Goal: Task Accomplishment & Management: Manage account settings

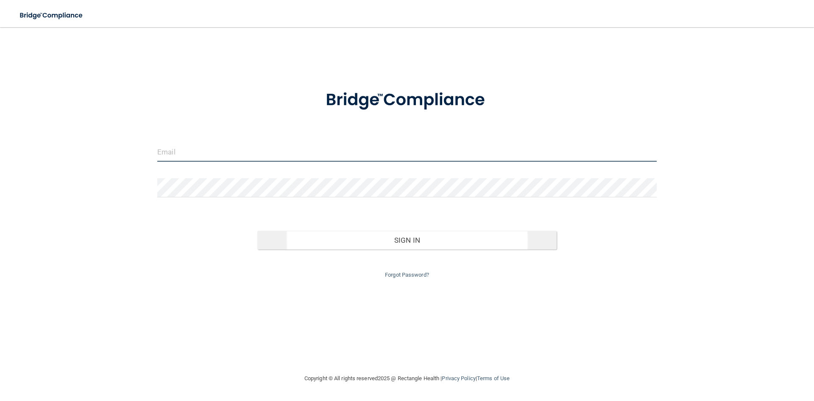
type input "[PERSON_NAME][EMAIL_ADDRESS][DOMAIN_NAME]"
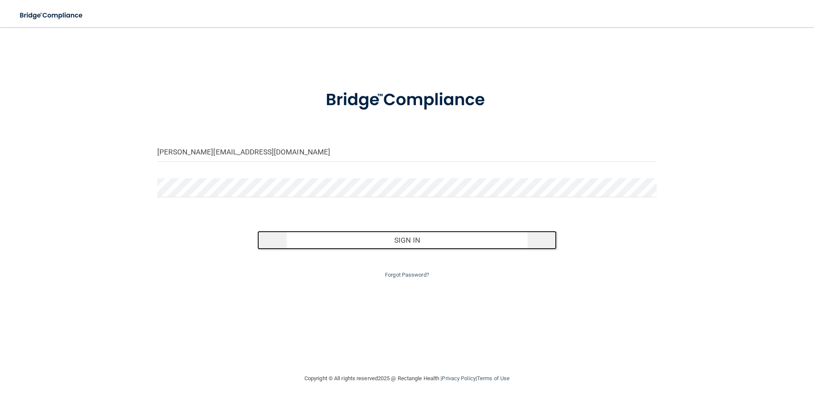
click at [400, 240] on button "Sign In" at bounding box center [407, 240] width 300 height 19
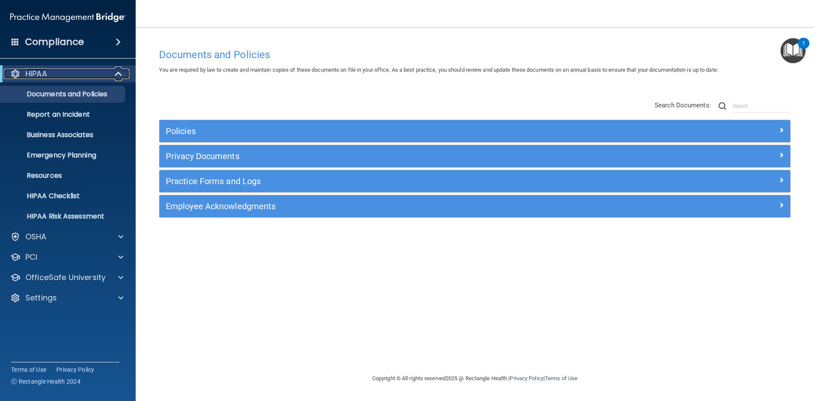
click at [118, 73] on span at bounding box center [119, 74] width 7 height 10
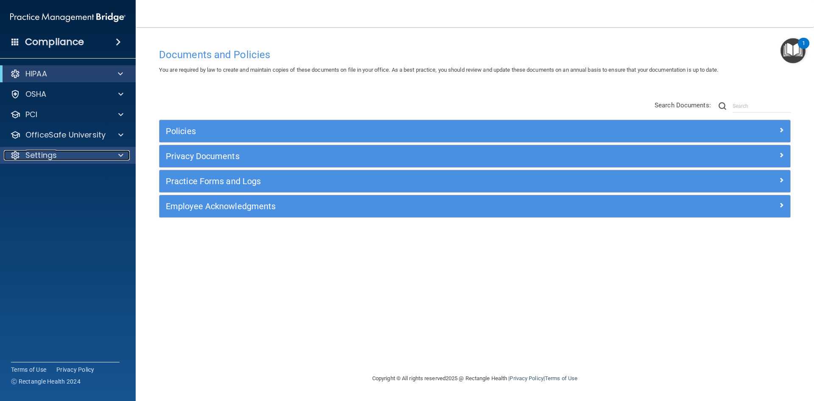
click at [121, 153] on span at bounding box center [120, 155] width 5 height 10
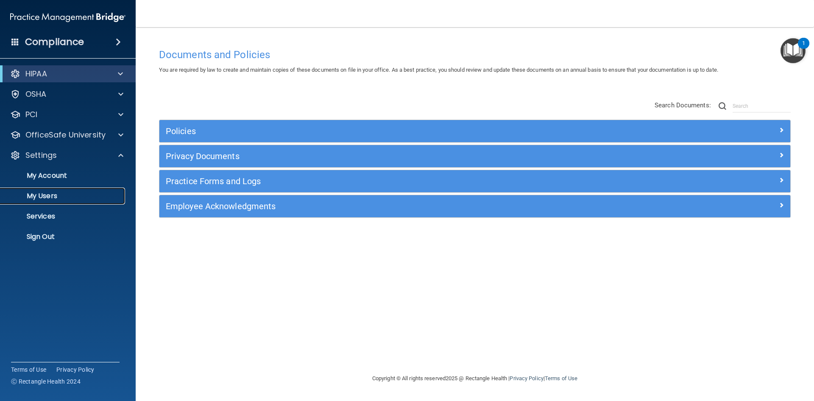
click at [52, 193] on p "My Users" at bounding box center [64, 196] width 116 height 8
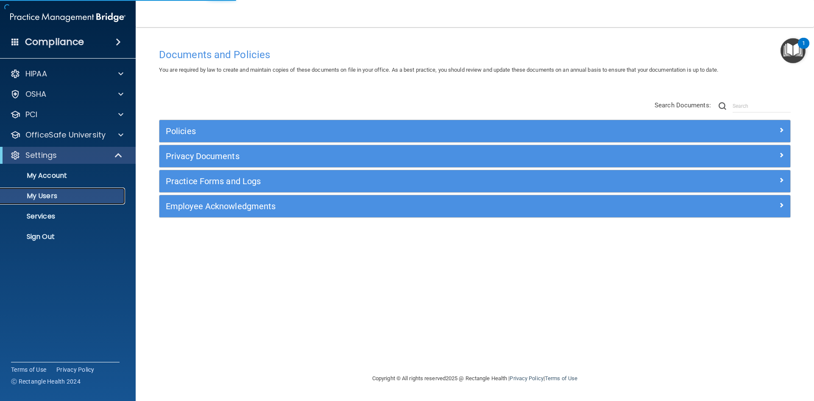
select select "20"
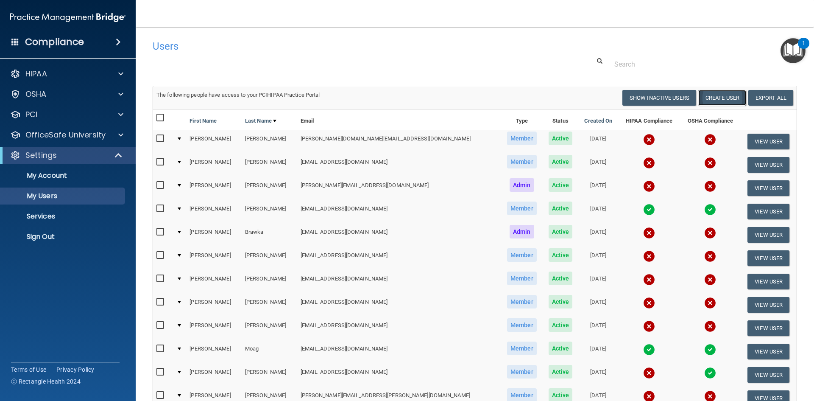
click at [715, 95] on button "Create User" at bounding box center [722, 98] width 48 height 16
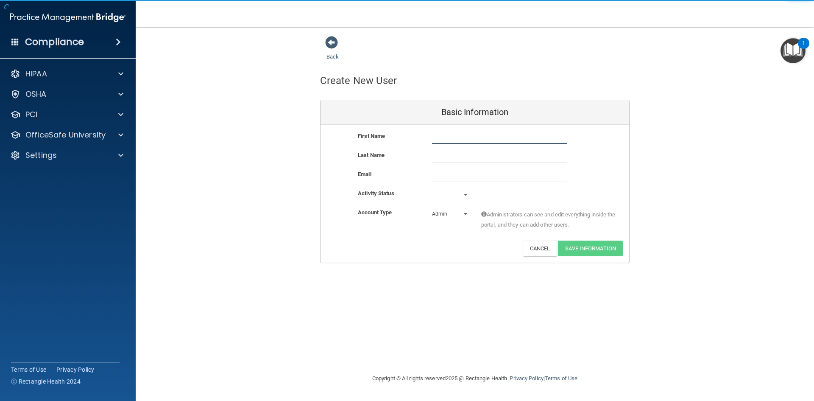
click at [448, 139] on input "text" at bounding box center [499, 137] width 135 height 13
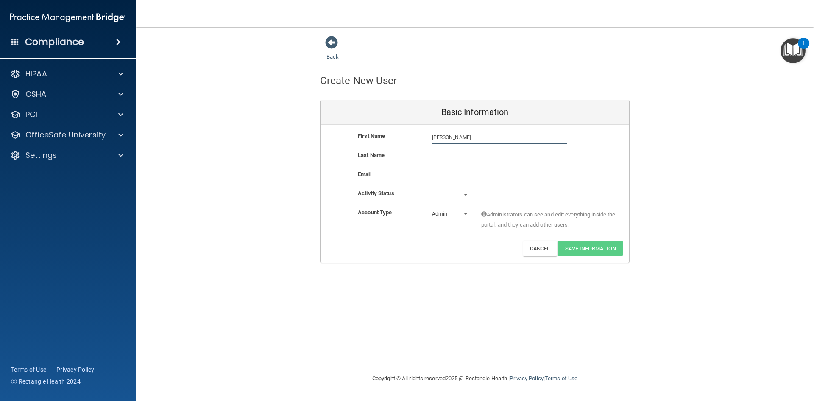
type input "[PERSON_NAME]"
click at [465, 195] on select "Active Inactive" at bounding box center [450, 194] width 36 height 13
select select "active"
click at [432, 188] on select "Active Inactive" at bounding box center [450, 194] width 36 height 13
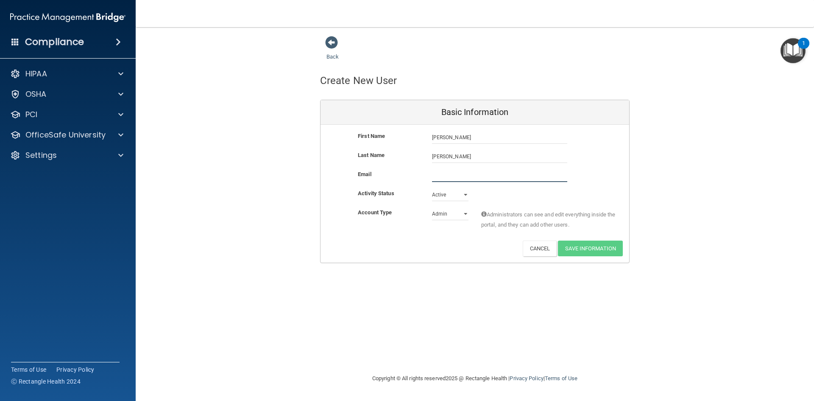
click at [437, 175] on input "email" at bounding box center [499, 175] width 135 height 13
paste input "[EMAIL_ADDRESS][DOMAIN_NAME]"
type input "[EMAIL_ADDRESS][DOMAIN_NAME]"
click at [465, 213] on select "Admin Member" at bounding box center [450, 215] width 36 height 13
select select "practice_member"
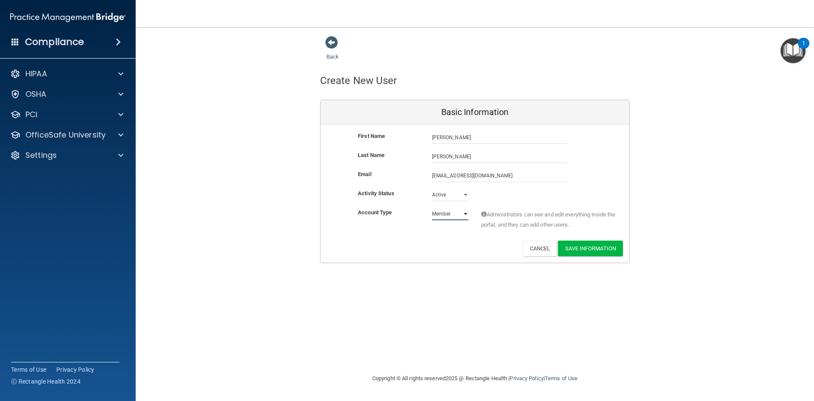
click at [432, 207] on select "Admin Member" at bounding box center [450, 213] width 36 height 13
click at [569, 247] on button "Save Information" at bounding box center [590, 248] width 65 height 16
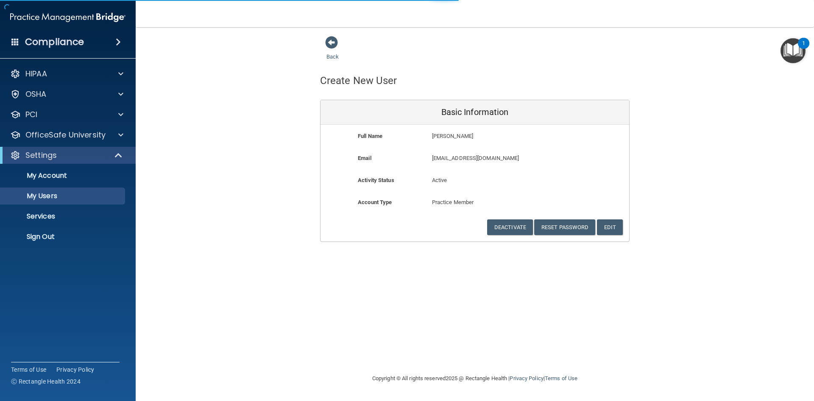
select select "20"
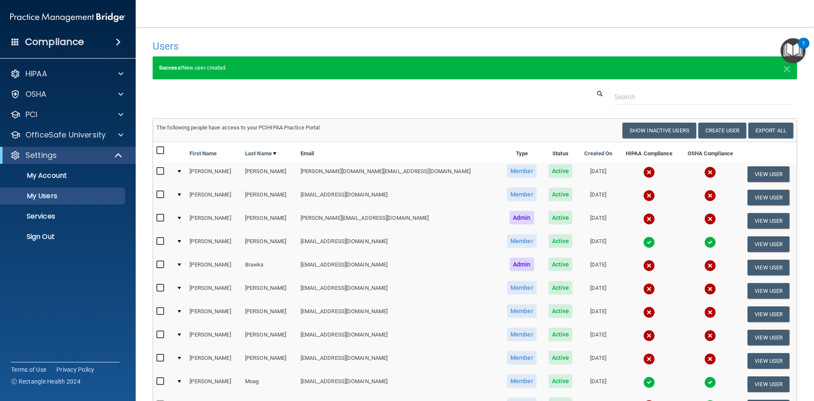
click at [160, 170] on input "checkbox" at bounding box center [161, 171] width 10 height 7
checkbox input "true"
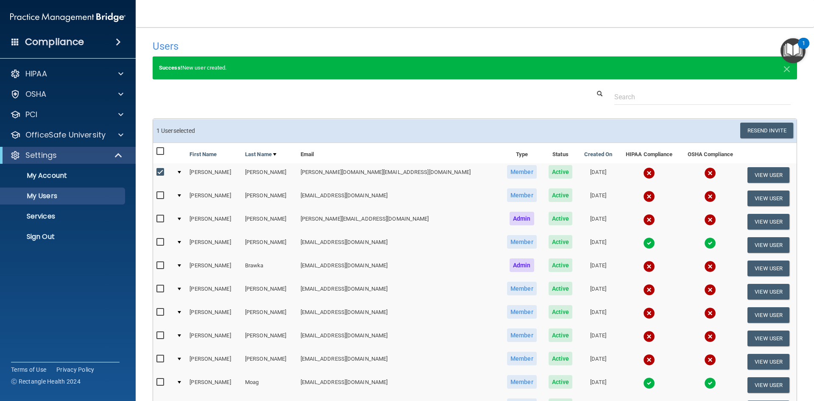
click at [158, 195] on input "checkbox" at bounding box center [161, 195] width 10 height 7
checkbox input "true"
click at [159, 264] on input "checkbox" at bounding box center [161, 265] width 10 height 7
checkbox input "true"
click at [159, 290] on input "checkbox" at bounding box center [161, 288] width 10 height 7
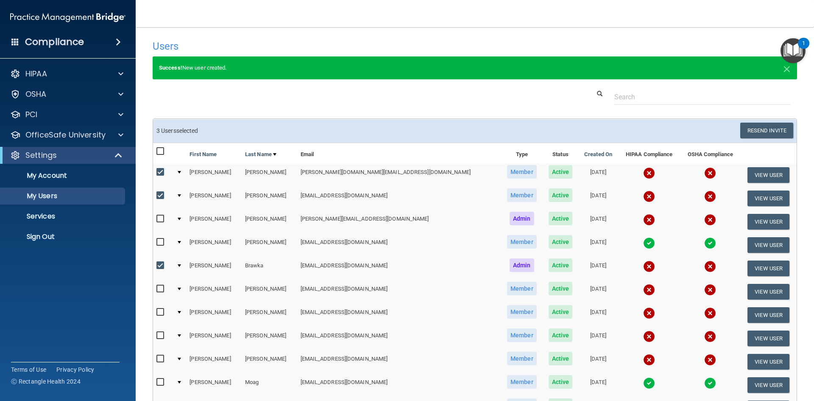
checkbox input "true"
click at [159, 311] on input "checkbox" at bounding box center [161, 312] width 10 height 7
checkbox input "true"
click at [157, 334] on input "checkbox" at bounding box center [161, 335] width 10 height 7
checkbox input "true"
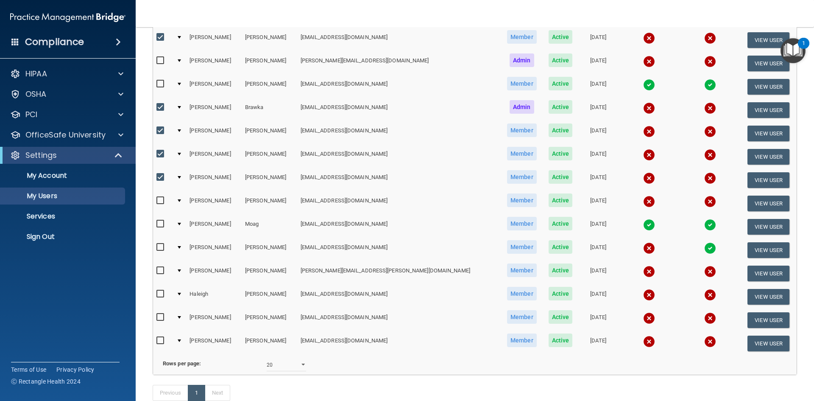
scroll to position [170, 0]
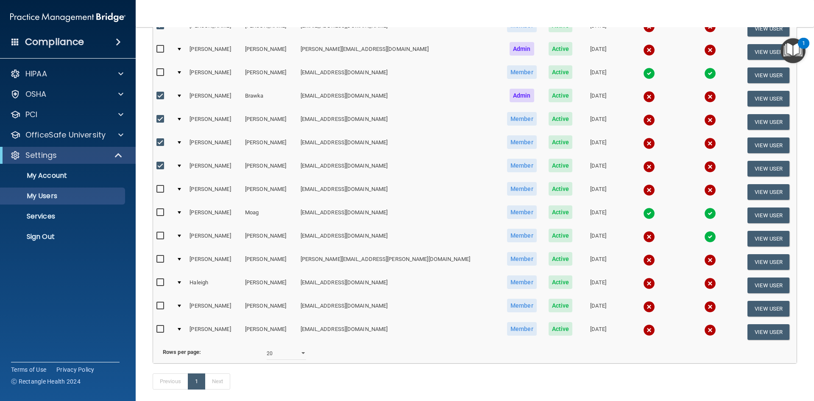
click at [157, 187] on input "checkbox" at bounding box center [161, 189] width 10 height 7
checkbox input "true"
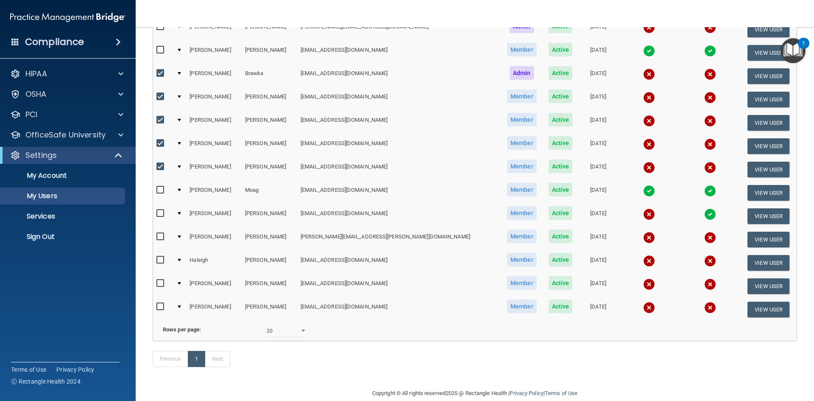
scroll to position [212, 0]
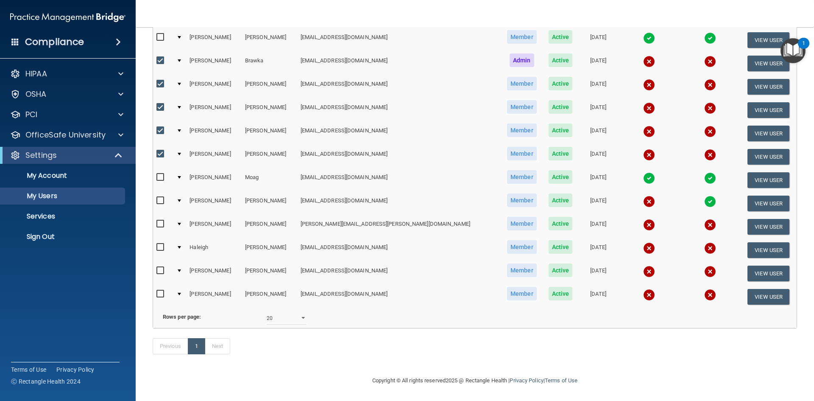
click at [160, 220] on input "checkbox" at bounding box center [161, 223] width 10 height 7
checkbox input "true"
click at [159, 244] on input "checkbox" at bounding box center [161, 247] width 10 height 7
checkbox input "true"
click at [160, 267] on input "checkbox" at bounding box center [161, 270] width 10 height 7
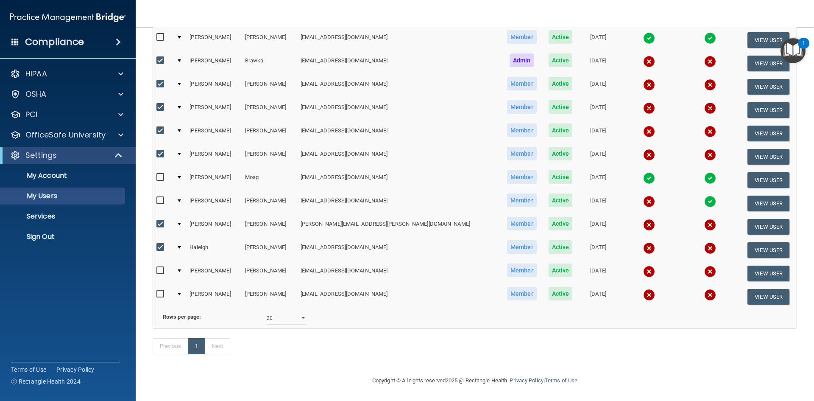
checkbox input "true"
click at [161, 290] on input "checkbox" at bounding box center [161, 293] width 10 height 7
checkbox input "true"
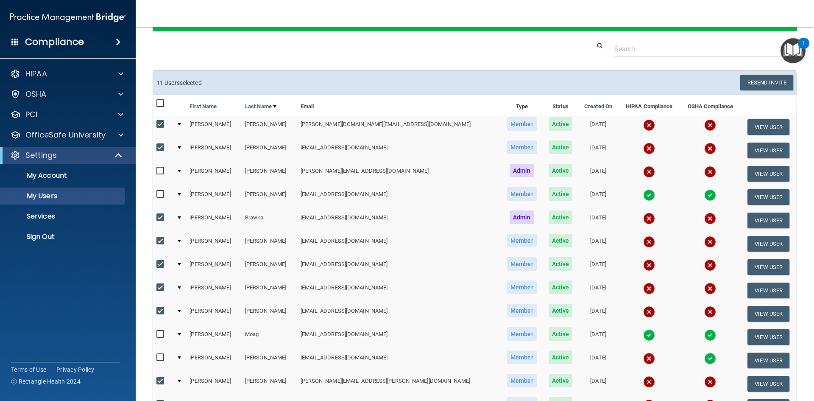
scroll to position [6, 0]
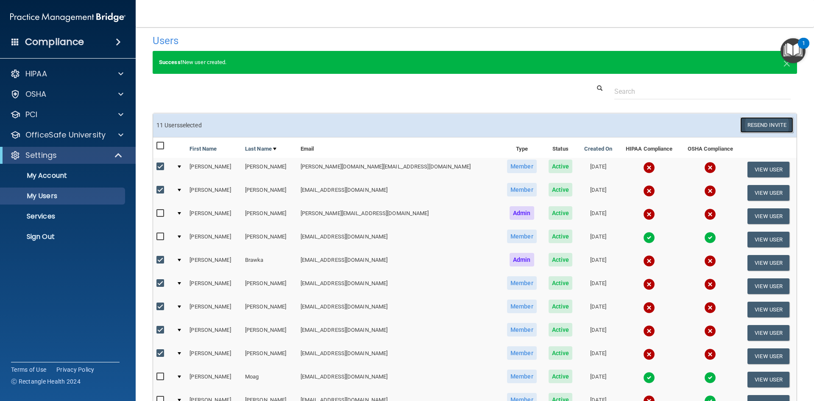
click at [756, 122] on button "Resend Invite" at bounding box center [766, 125] width 53 height 16
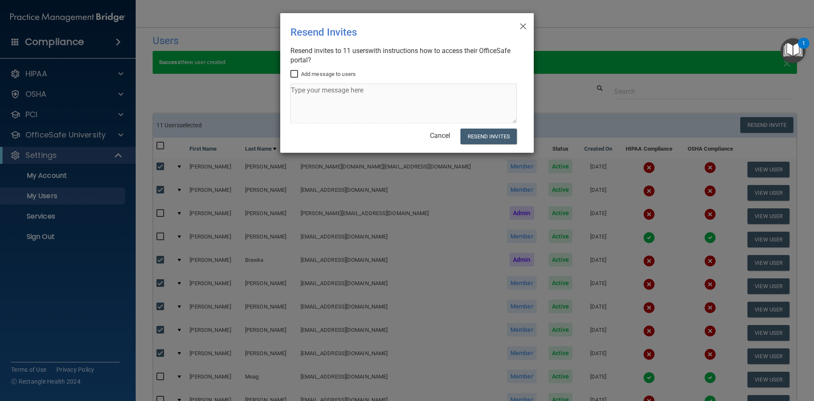
click at [293, 72] on input "Add message to users" at bounding box center [295, 74] width 10 height 7
checkbox input "true"
click at [301, 90] on textarea at bounding box center [403, 104] width 226 height 40
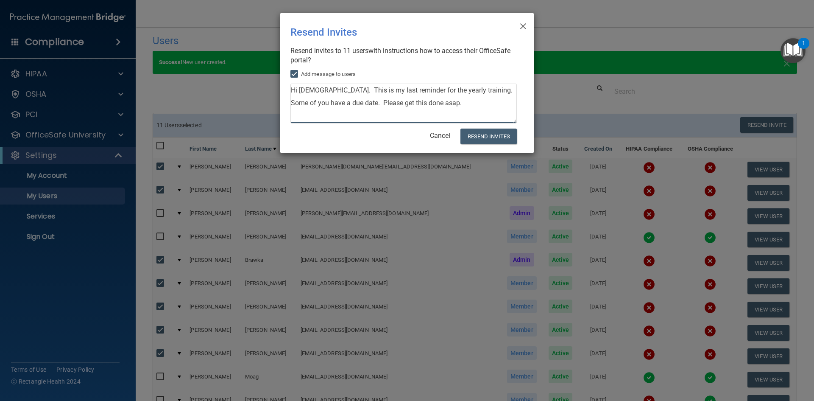
click at [465, 90] on textarea "Hi ladies. This is my last reminder for the yearly training. Some of you have a…" at bounding box center [403, 104] width 226 height 40
click at [484, 92] on textarea "Hi ladies. This is my last reminder for the yearly training. Our hipaa officer …" at bounding box center [403, 104] width 226 height 40
type textarea "Hi ladies. This is my last reminder for the yearly training. Our hipaa officer …"
click at [487, 135] on button "Resend Invites" at bounding box center [488, 136] width 56 height 16
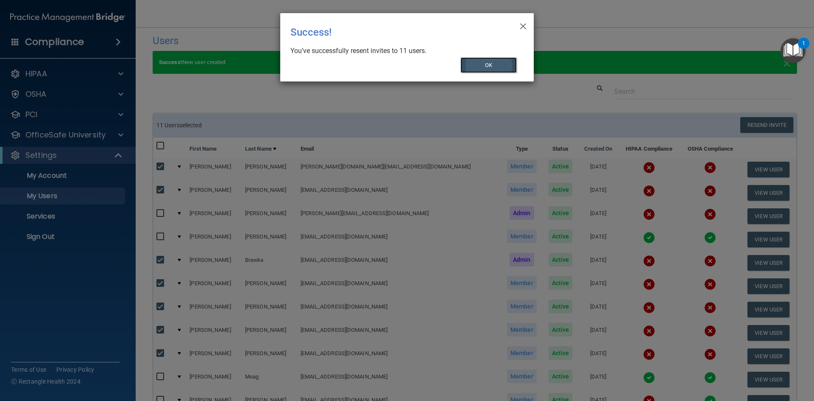
click at [484, 65] on button "OK" at bounding box center [488, 65] width 57 height 16
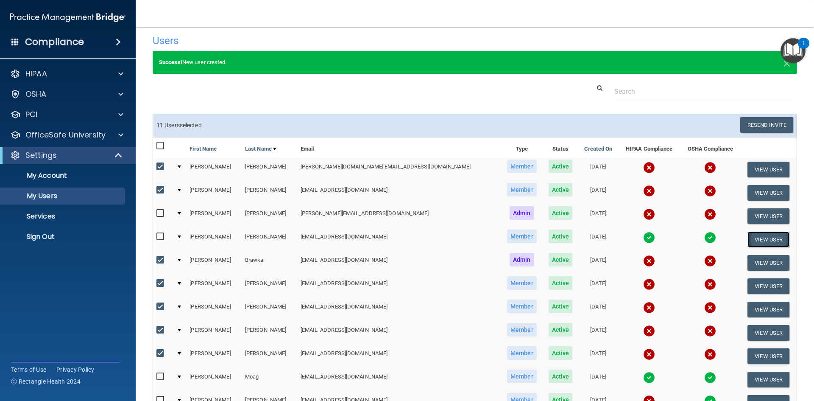
click at [755, 237] on button "View User" at bounding box center [768, 239] width 42 height 16
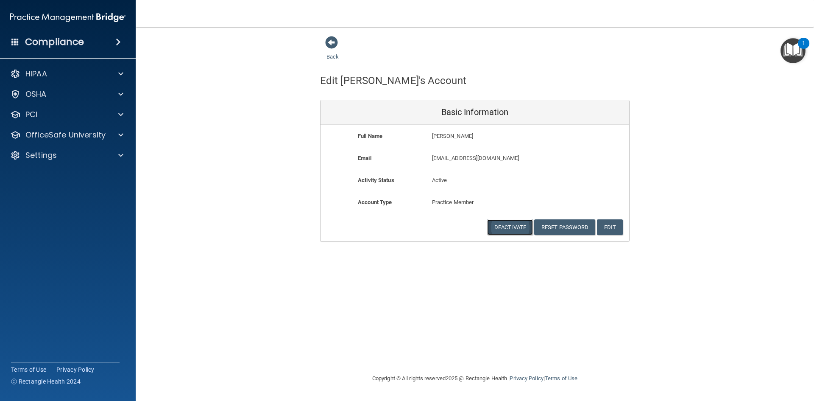
click at [506, 225] on button "Deactivate" at bounding box center [510, 227] width 46 height 16
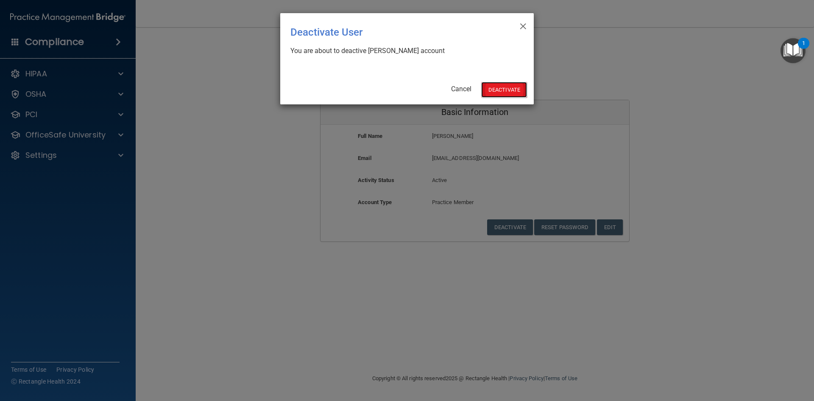
click at [507, 89] on button "Deactivate" at bounding box center [504, 90] width 46 height 16
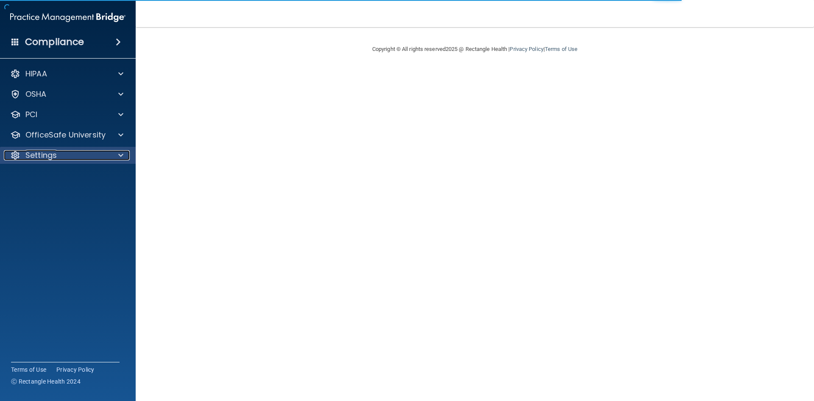
click at [121, 154] on span at bounding box center [120, 155] width 5 height 10
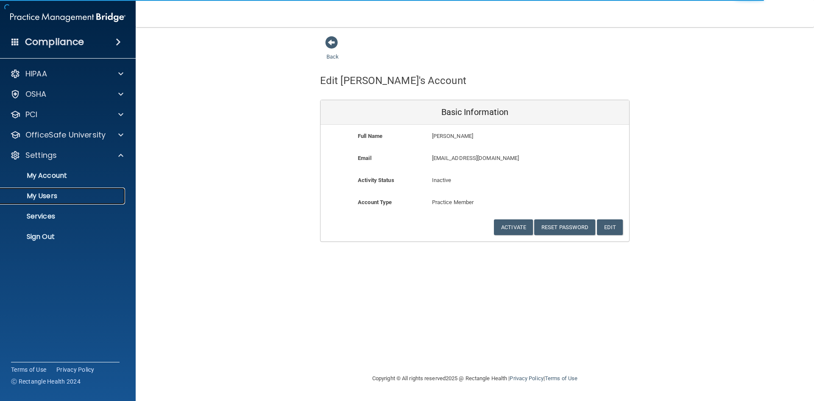
click at [70, 194] on p "My Users" at bounding box center [64, 196] width 116 height 8
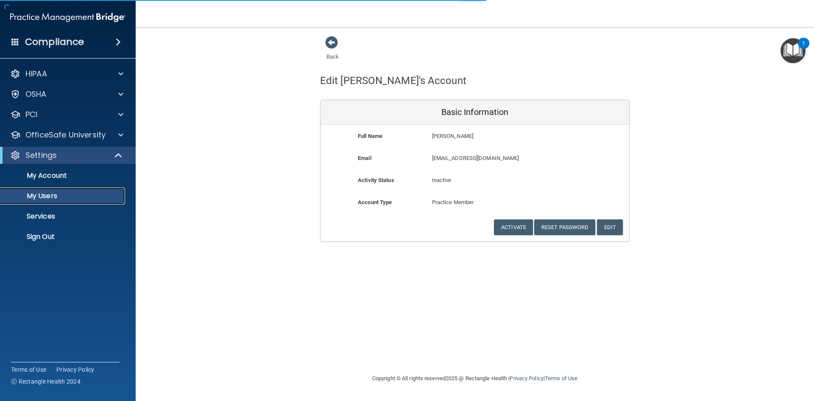
select select "20"
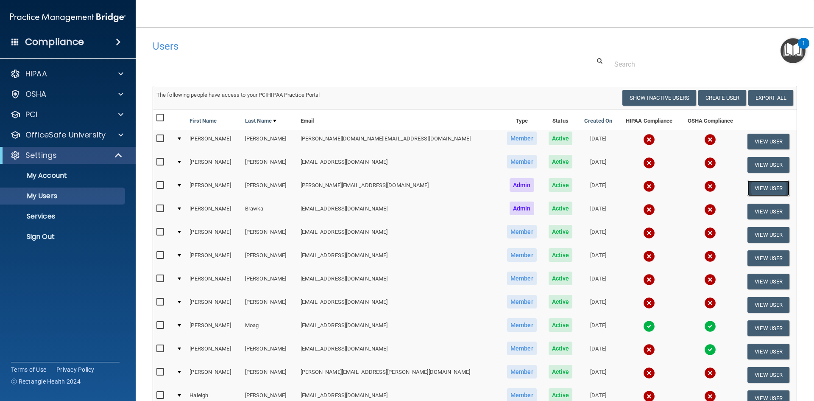
click at [758, 188] on button "View User" at bounding box center [768, 188] width 42 height 16
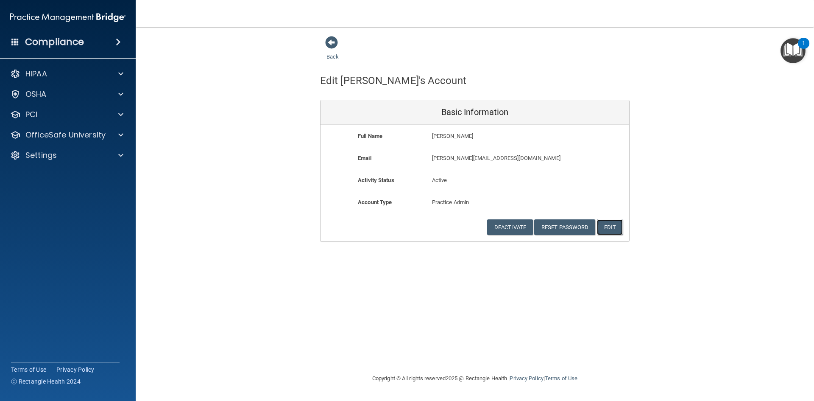
click at [611, 227] on button "Edit" at bounding box center [610, 227] width 26 height 16
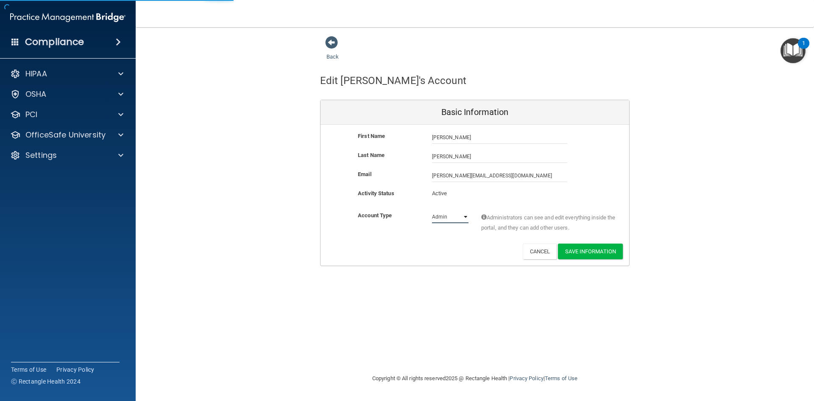
click at [463, 216] on select "Admin Member" at bounding box center [450, 216] width 36 height 13
click at [648, 142] on div "Back Edit [PERSON_NAME]'s Account Basic Information First Name [PERSON_NAME] [P…" at bounding box center [475, 151] width 644 height 230
